Goal: Task Accomplishment & Management: Manage account settings

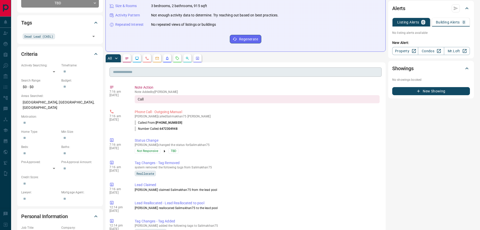
scroll to position [151, 0]
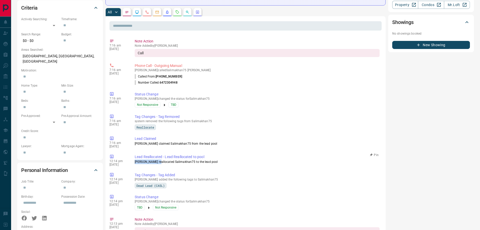
drag, startPoint x: 159, startPoint y: 163, endPoint x: 139, endPoint y: 160, distance: 19.9
click at [135, 160] on p "[PERSON_NAME] reallocated Salimakhan75 to the lead pool" at bounding box center [257, 162] width 245 height 5
copy p "[PERSON_NAME]"
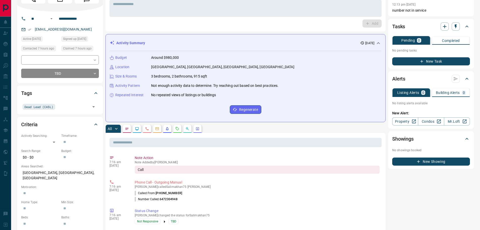
scroll to position [76, 0]
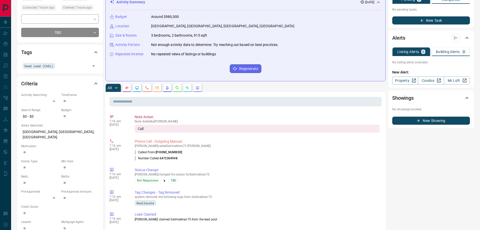
click at [128, 89] on icon "Notes" at bounding box center [127, 88] width 4 height 4
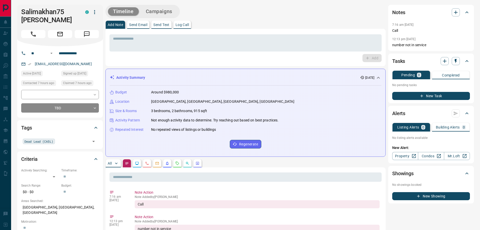
scroll to position [0, 0]
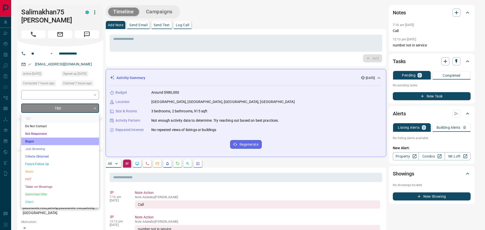
click at [35, 139] on li "Bogus" at bounding box center [60, 142] width 78 height 8
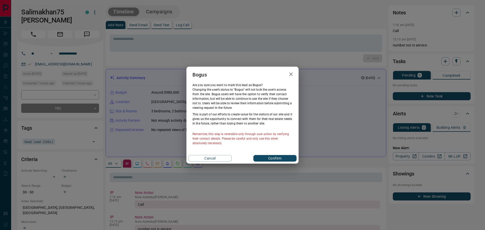
click at [264, 157] on button "Confirm" at bounding box center [274, 158] width 43 height 7
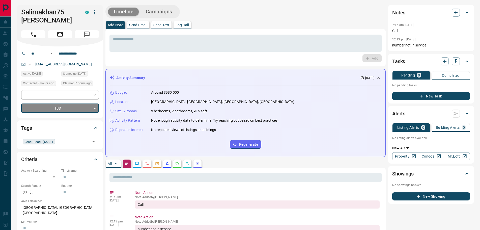
type input "**********"
type input "*"
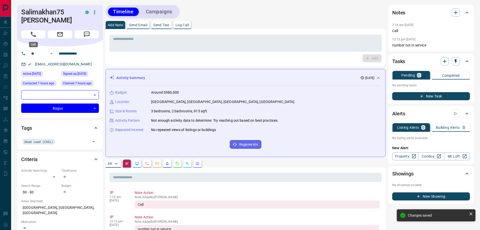
click at [37, 33] on button "Call" at bounding box center [33, 34] width 24 height 8
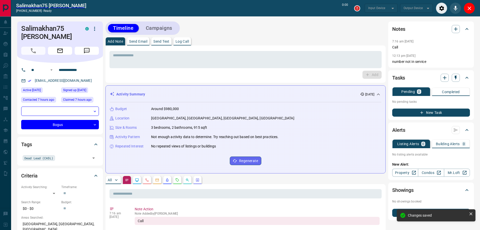
type input "*******"
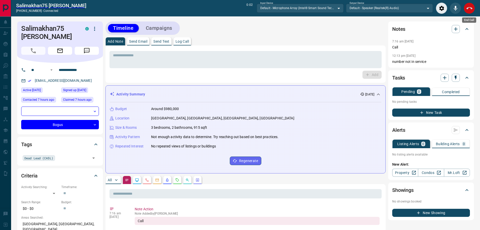
click at [468, 10] on icon "End Call" at bounding box center [470, 8] width 6 height 6
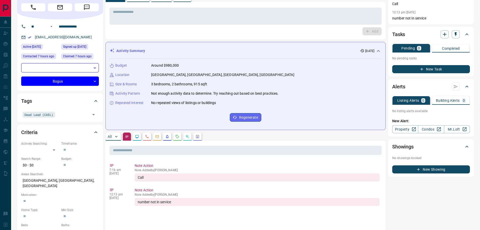
scroll to position [76, 0]
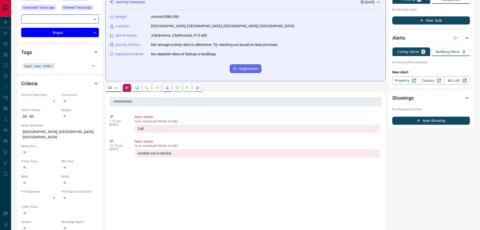
click at [112, 87] on p "All" at bounding box center [110, 88] width 4 height 4
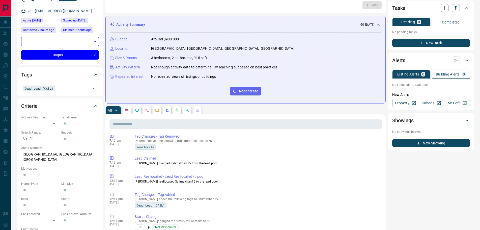
scroll to position [101, 0]
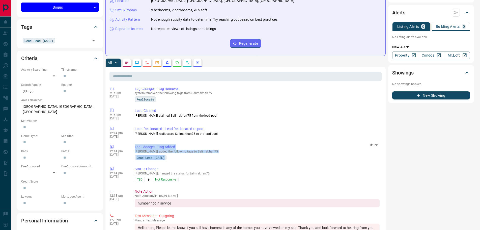
drag, startPoint x: 170, startPoint y: 158, endPoint x: 144, endPoint y: 147, distance: 28.1
click at [135, 148] on div "Tag Changes - Tag Added [PERSON_NAME] added the following tags to Salimakhan75 …" at bounding box center [258, 152] width 247 height 16
copy div "Tag Changes - Tag Added [PERSON_NAME] added the following tags to Salimakhan75 …"
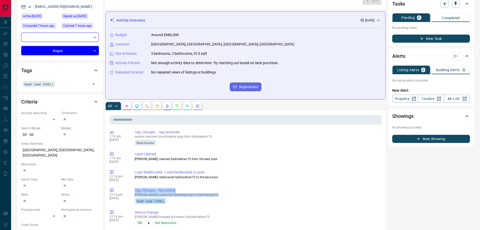
scroll to position [0, 0]
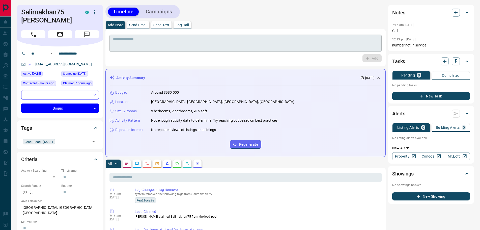
click at [136, 44] on textarea at bounding box center [245, 43] width 265 height 13
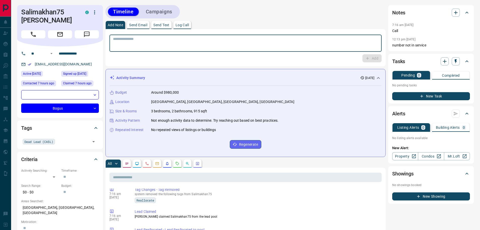
paste textarea "**********"
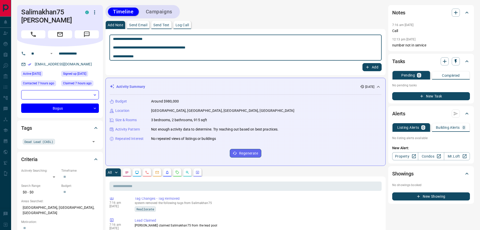
type textarea "**********"
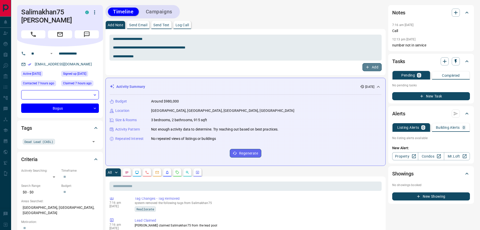
click at [367, 65] on icon "button" at bounding box center [368, 67] width 5 height 5
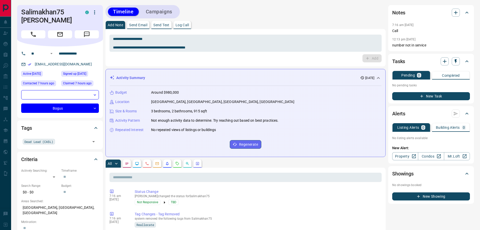
scroll to position [176, 0]
